Goal: Task Accomplishment & Management: Manage account settings

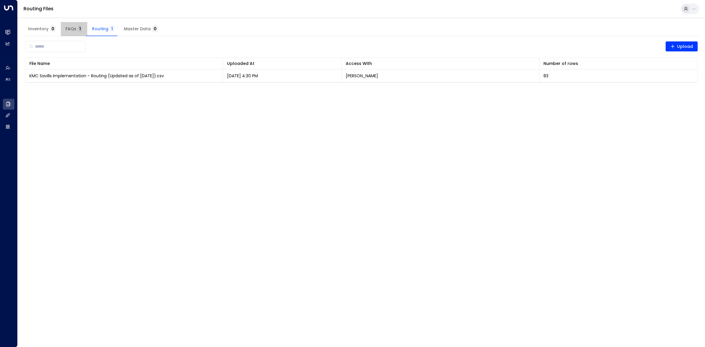
click at [66, 31] on button "FAQs 1" at bounding box center [74, 29] width 26 height 14
click at [66, 31] on span "FAQs 1" at bounding box center [73, 28] width 17 height 5
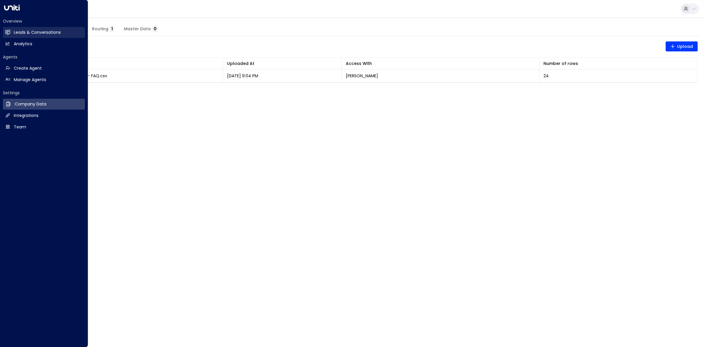
click at [41, 36] on link "Leads & Conversations Leads & Conversations" at bounding box center [44, 32] width 82 height 11
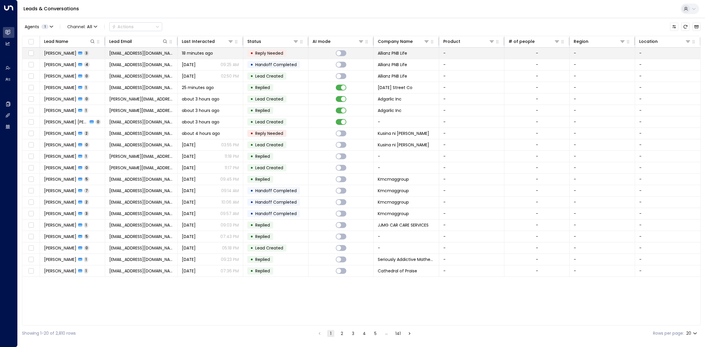
click at [161, 51] on span "[EMAIL_ADDRESS][DOMAIN_NAME]" at bounding box center [141, 53] width 64 height 6
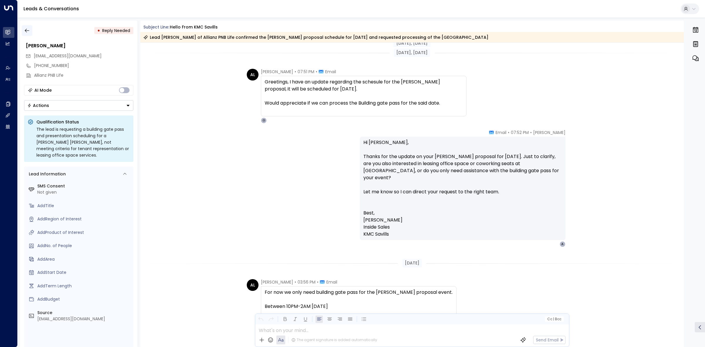
click at [27, 30] on icon "button" at bounding box center [27, 31] width 6 height 6
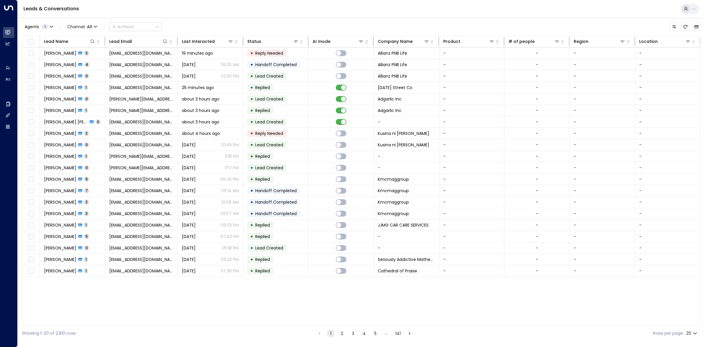
click at [694, 335] on body "Overview Leads & Conversations Leads & Conversations Analytics Analytics Agents…" at bounding box center [352, 170] width 705 height 341
click at [684, 328] on li "50" at bounding box center [691, 324] width 17 height 11
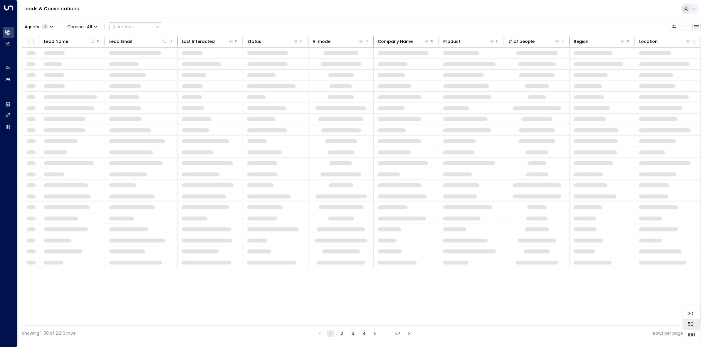
click at [690, 336] on body "Overview Leads & Conversations Leads & Conversations Analytics Analytics Agents…" at bounding box center [352, 170] width 705 height 341
click at [690, 330] on li "100" at bounding box center [691, 334] width 17 height 11
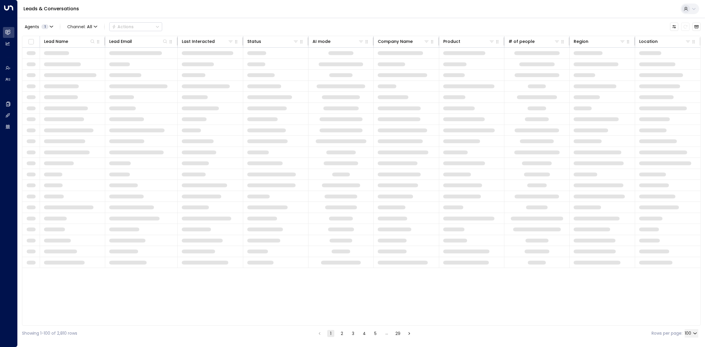
type input "***"
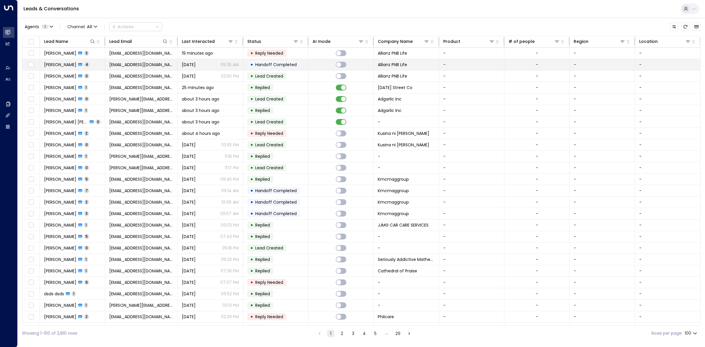
click at [248, 67] on div "• Handoff Completed" at bounding box center [273, 64] width 53 height 7
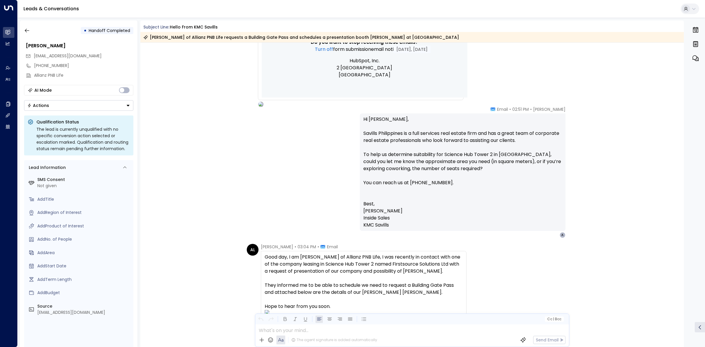
scroll to position [462, 0]
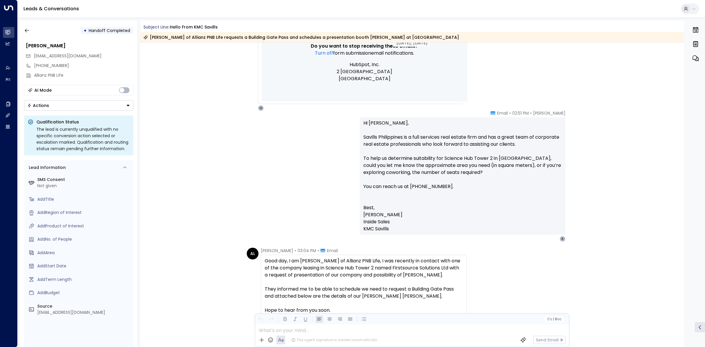
click at [35, 30] on div "• Handoff Completed" at bounding box center [78, 30] width 109 height 11
click at [30, 31] on button "button" at bounding box center [27, 30] width 11 height 11
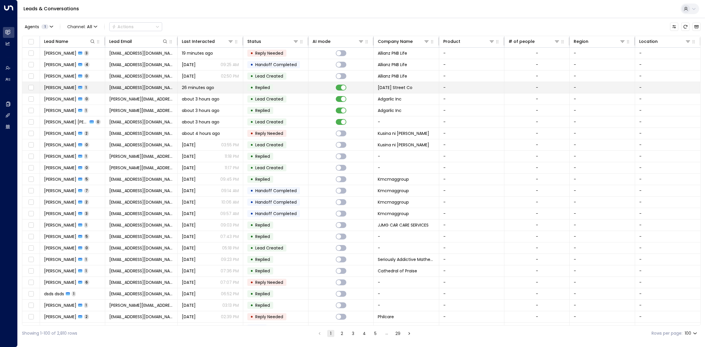
click at [325, 85] on td at bounding box center [340, 87] width 65 height 11
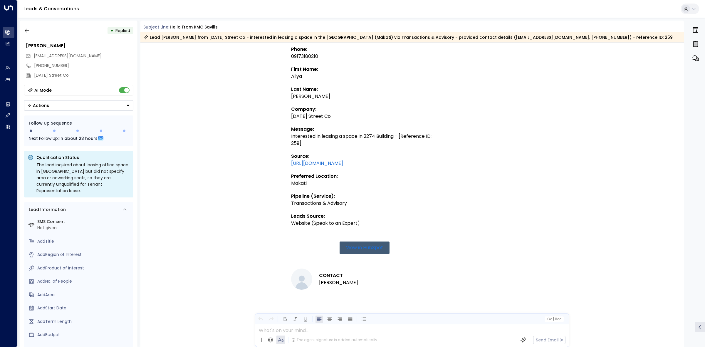
scroll to position [366, 0]
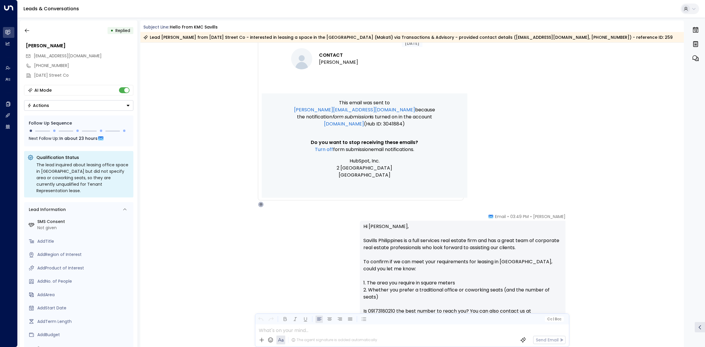
drag, startPoint x: 250, startPoint y: 100, endPoint x: 201, endPoint y: 103, distance: 48.8
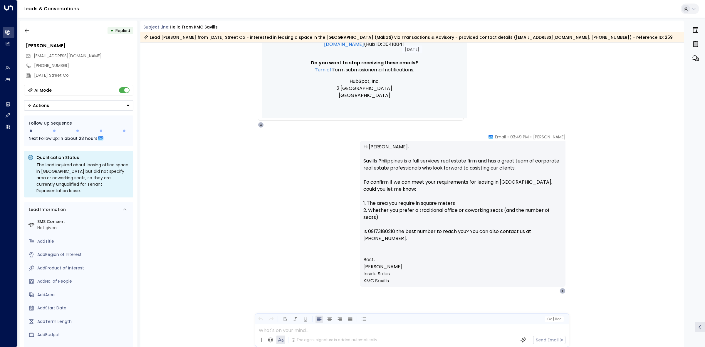
scroll to position [451, 0]
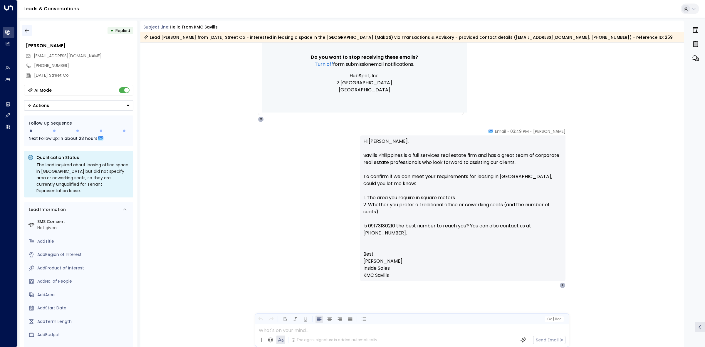
click at [24, 28] on icon "button" at bounding box center [27, 31] width 6 height 6
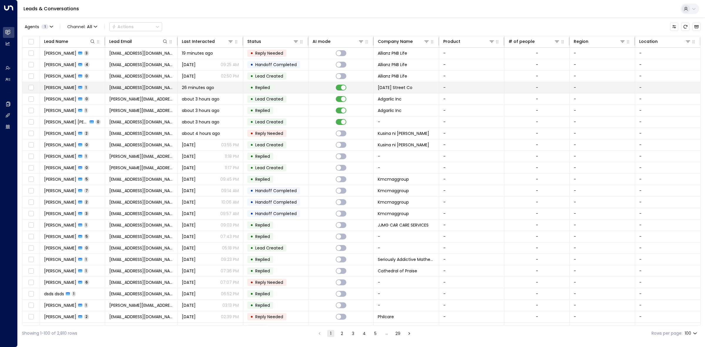
click at [319, 87] on td at bounding box center [340, 87] width 65 height 11
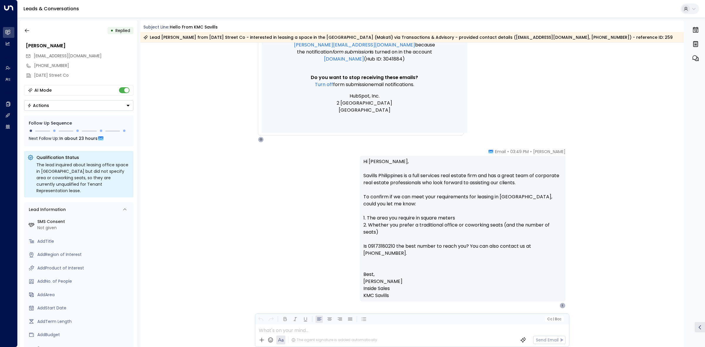
scroll to position [415, 0]
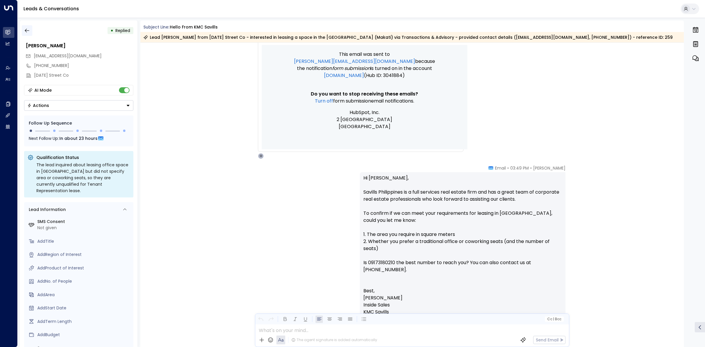
click at [25, 30] on icon "button" at bounding box center [27, 31] width 6 height 6
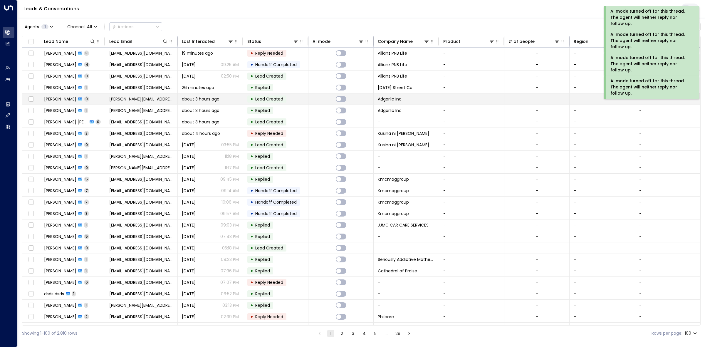
click at [323, 103] on td at bounding box center [340, 98] width 65 height 11
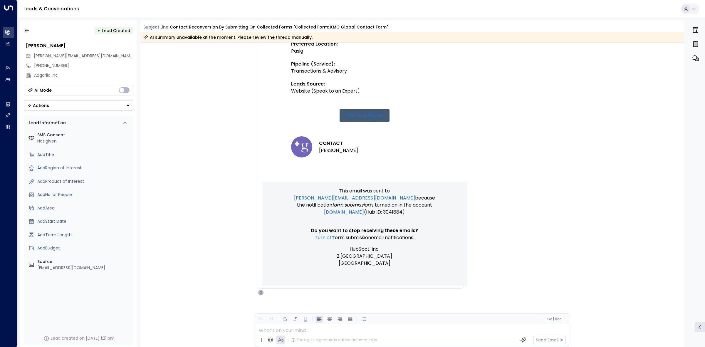
scroll to position [321, 0]
click at [26, 31] on icon "button" at bounding box center [27, 31] width 6 height 6
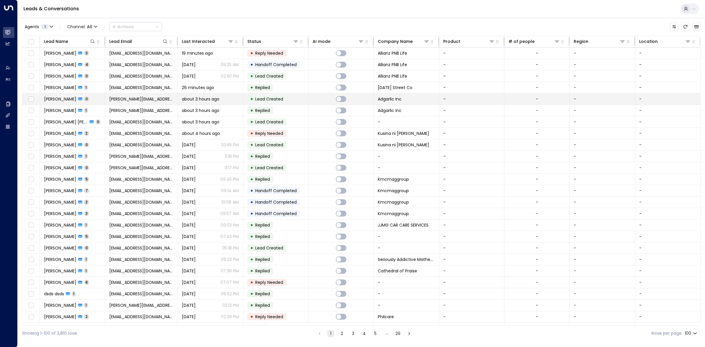
click at [300, 97] on td "• Lead Created" at bounding box center [275, 98] width 65 height 11
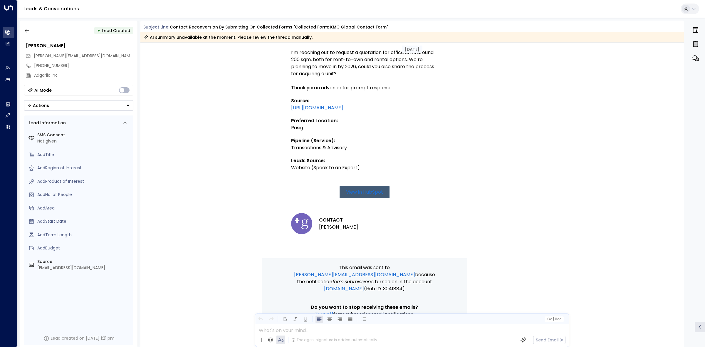
scroll to position [321, 0]
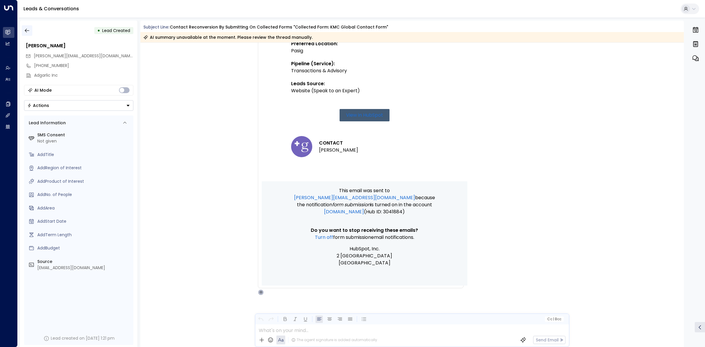
click at [27, 30] on icon "button" at bounding box center [27, 31] width 4 height 4
